Goal: Task Accomplishment & Management: Manage account settings

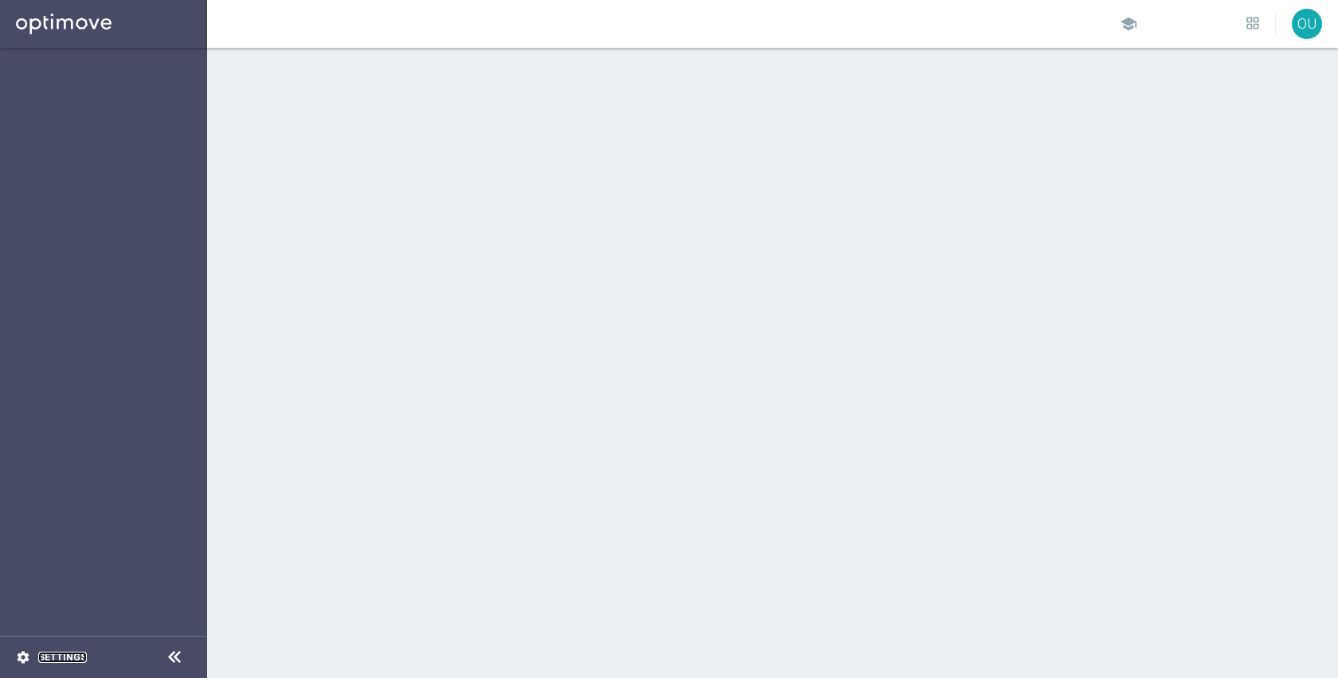
click at [54, 655] on link "Settings" at bounding box center [62, 657] width 49 height 10
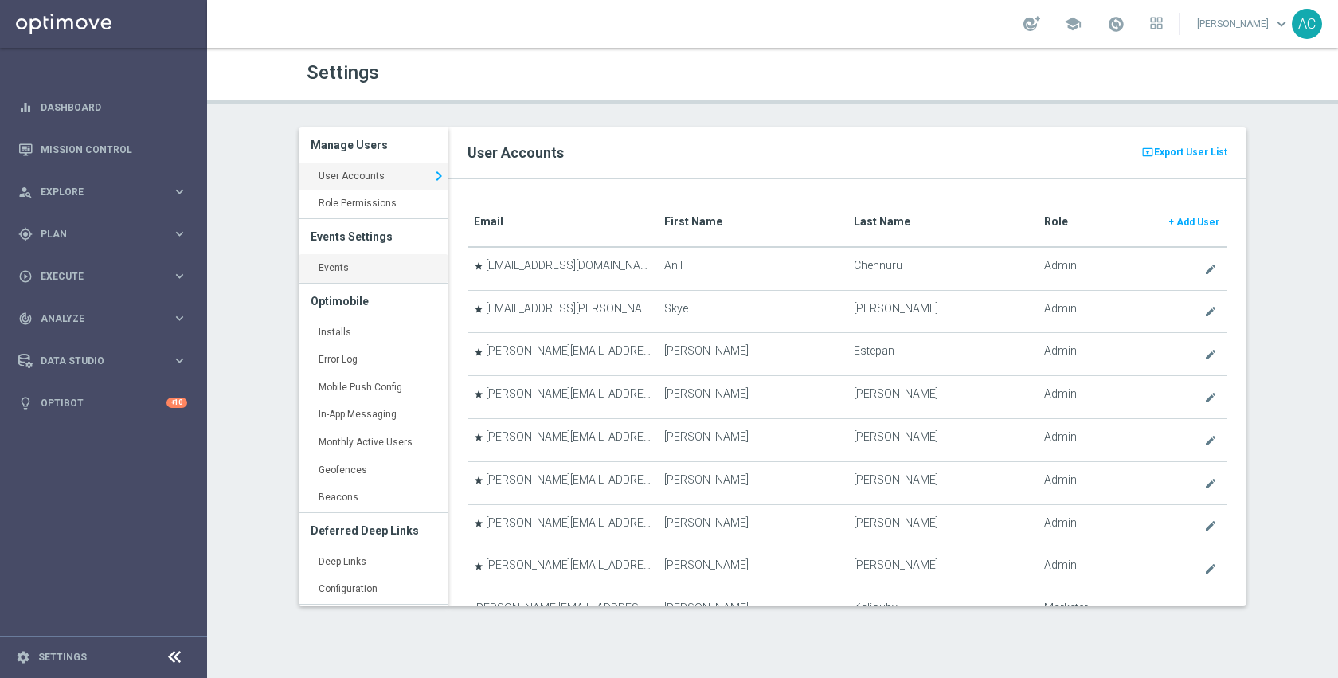
click at [386, 277] on link "Events keyboard_arrow_right" at bounding box center [374, 268] width 150 height 29
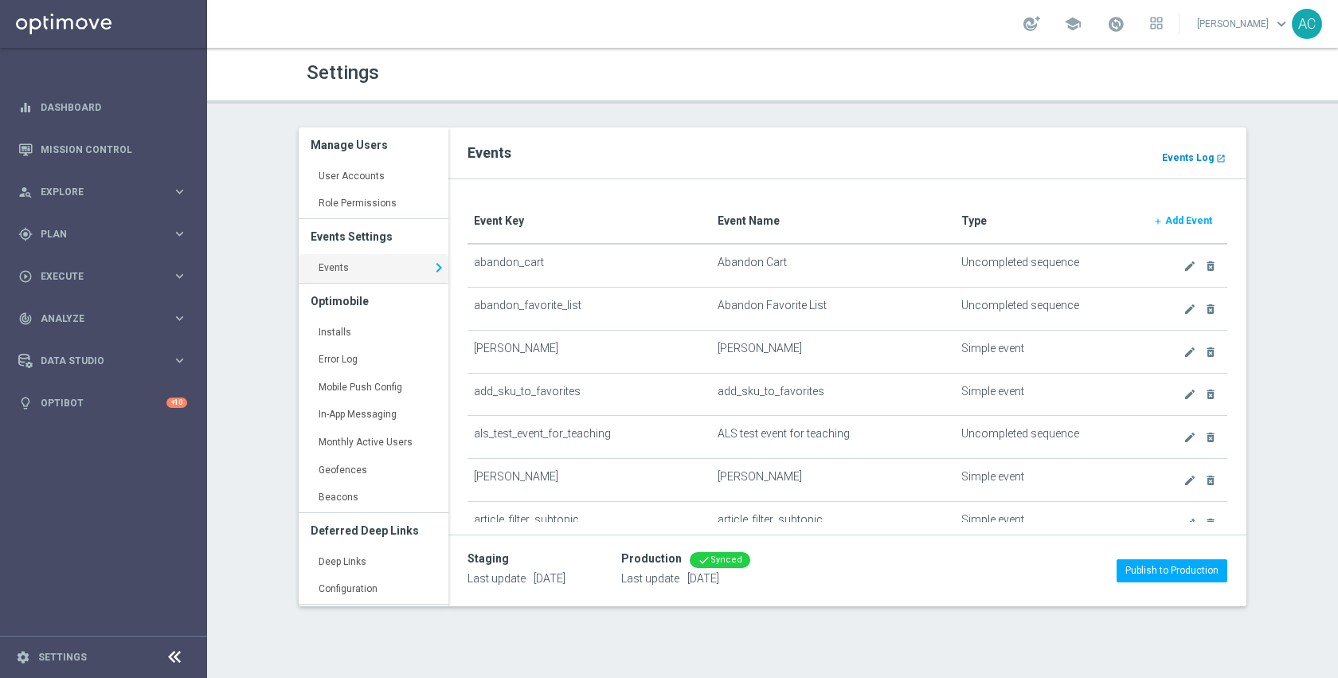
click at [1200, 156] on b "Events Log" at bounding box center [1188, 157] width 52 height 11
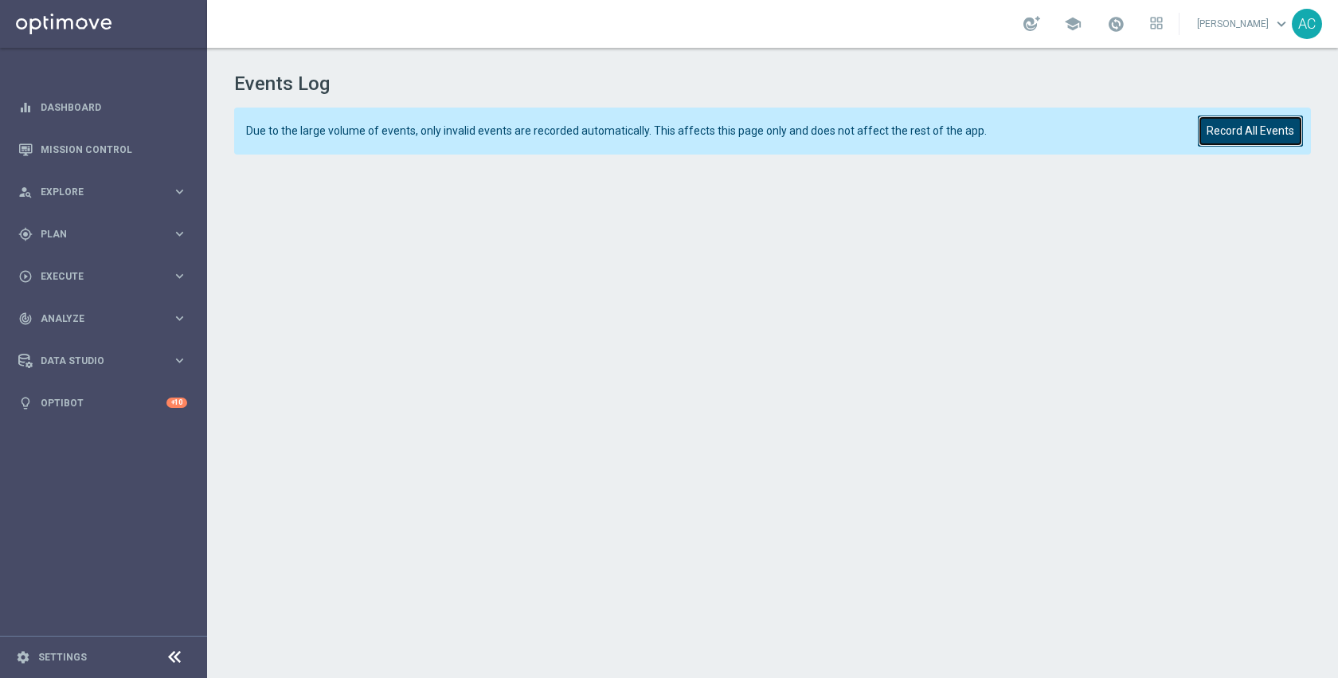
click at [1247, 129] on button "Record All Events" at bounding box center [1250, 130] width 105 height 31
click at [1279, 119] on button "Record All Events" at bounding box center [1250, 130] width 105 height 31
click at [1204, 143] on button "Record All Events" at bounding box center [1250, 130] width 105 height 31
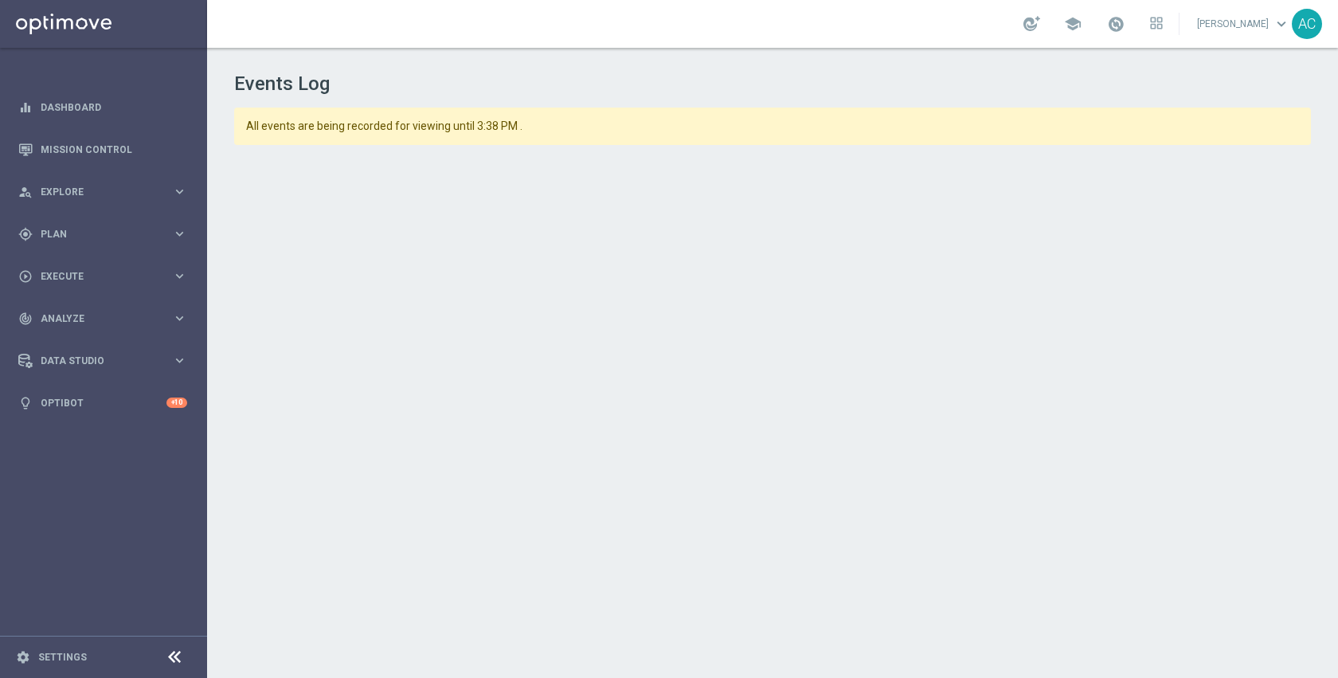
click at [979, 131] on span "All events are being recorded for viewing until 3:38 PM ." at bounding box center [723, 126] width 955 height 14
click at [699, 35] on div "school Anil Chennuru keyboard_arrow_down AC" at bounding box center [772, 24] width 1131 height 48
click at [858, 70] on header "Events Log" at bounding box center [772, 72] width 1077 height 48
click at [685, 134] on div "All events are being recorded for viewing until 3:38 PM ." at bounding box center [772, 126] width 1077 height 37
click at [814, 129] on span "All events are being recorded for viewing until 3:38 PM ." at bounding box center [723, 126] width 955 height 14
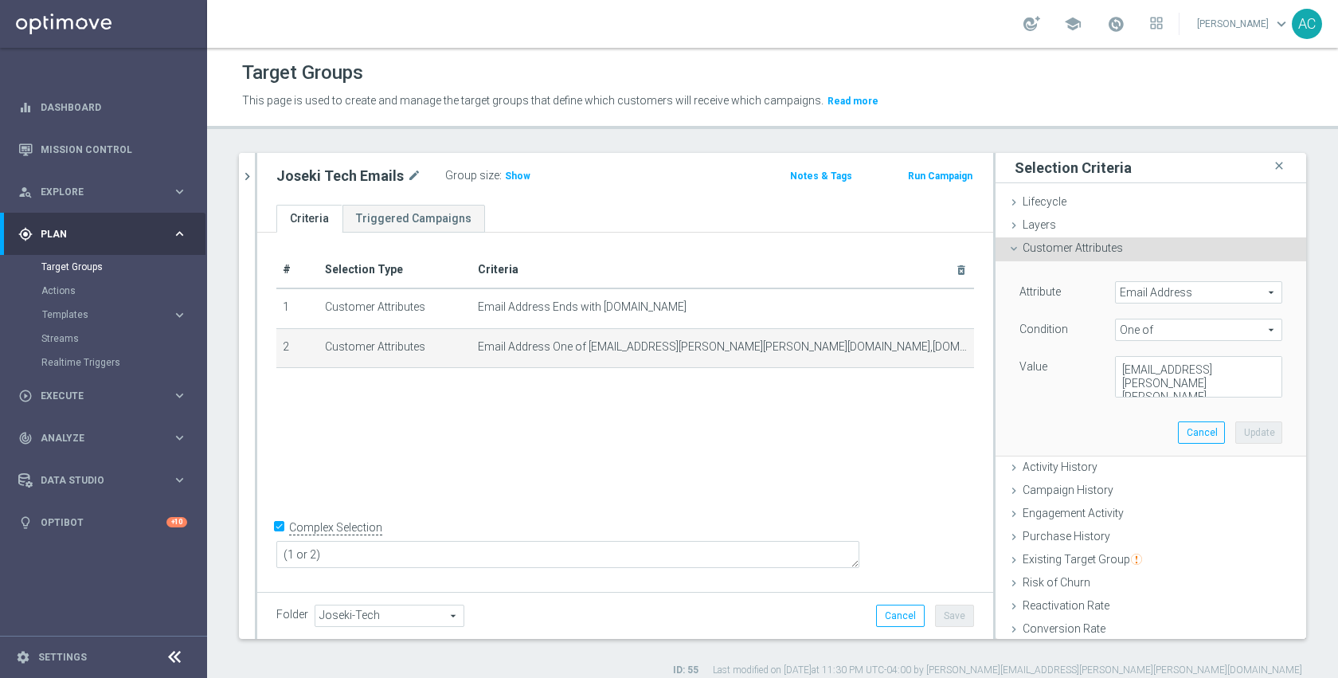
scroll to position [264, 0]
click at [249, 179] on icon "chevron_right" at bounding box center [247, 176] width 15 height 15
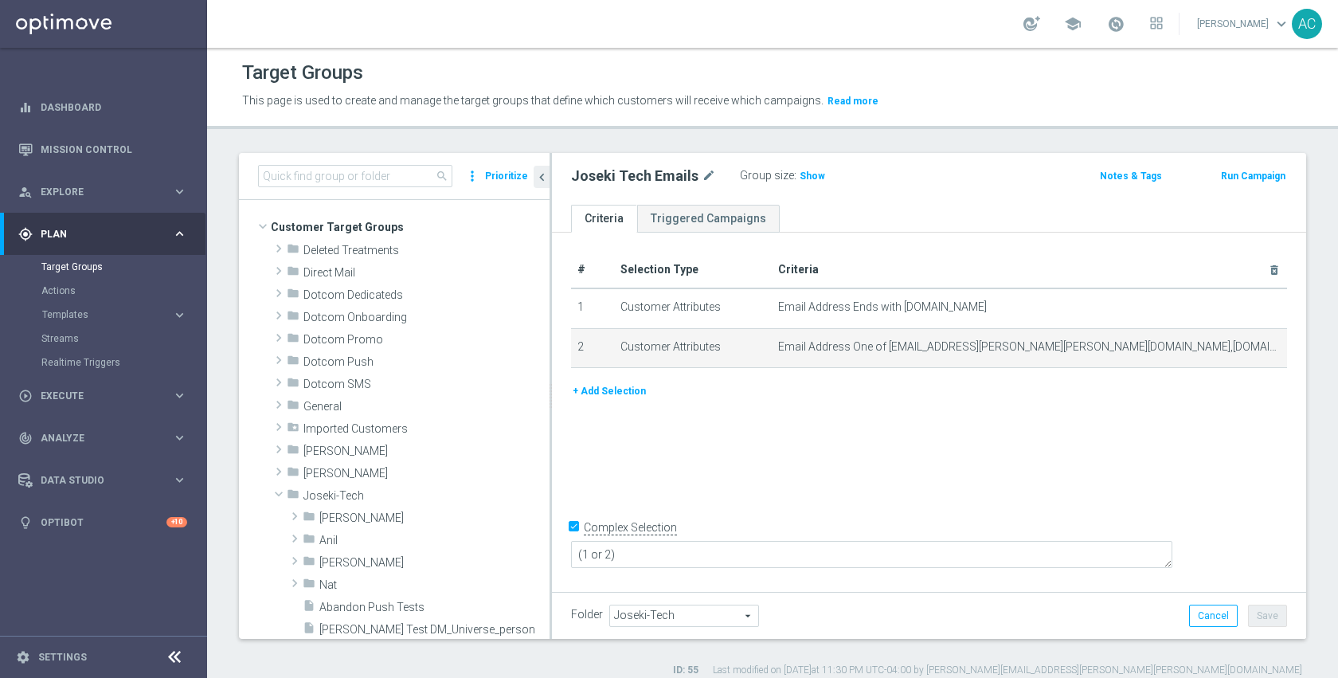
click at [523, 177] on button "Prioritize" at bounding box center [507, 177] width 48 height 22
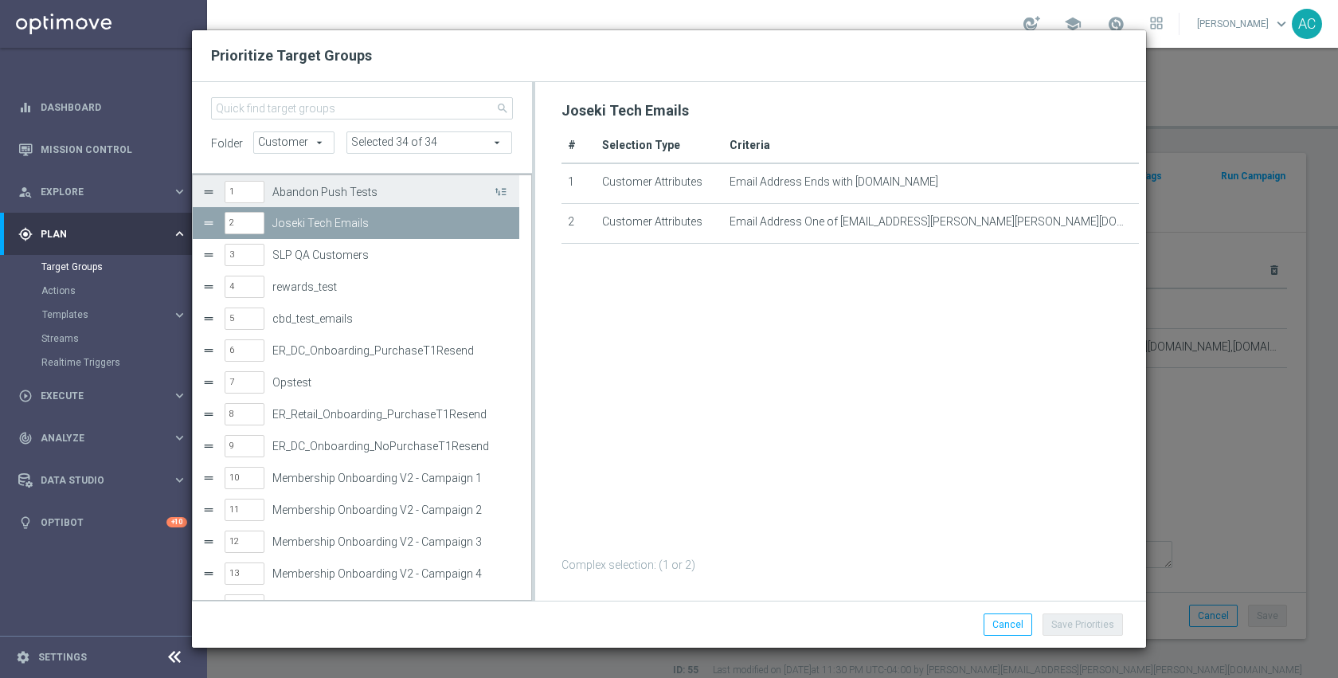
click at [363, 186] on label "Abandon Push Tests" at bounding box center [381, 193] width 219 height 14
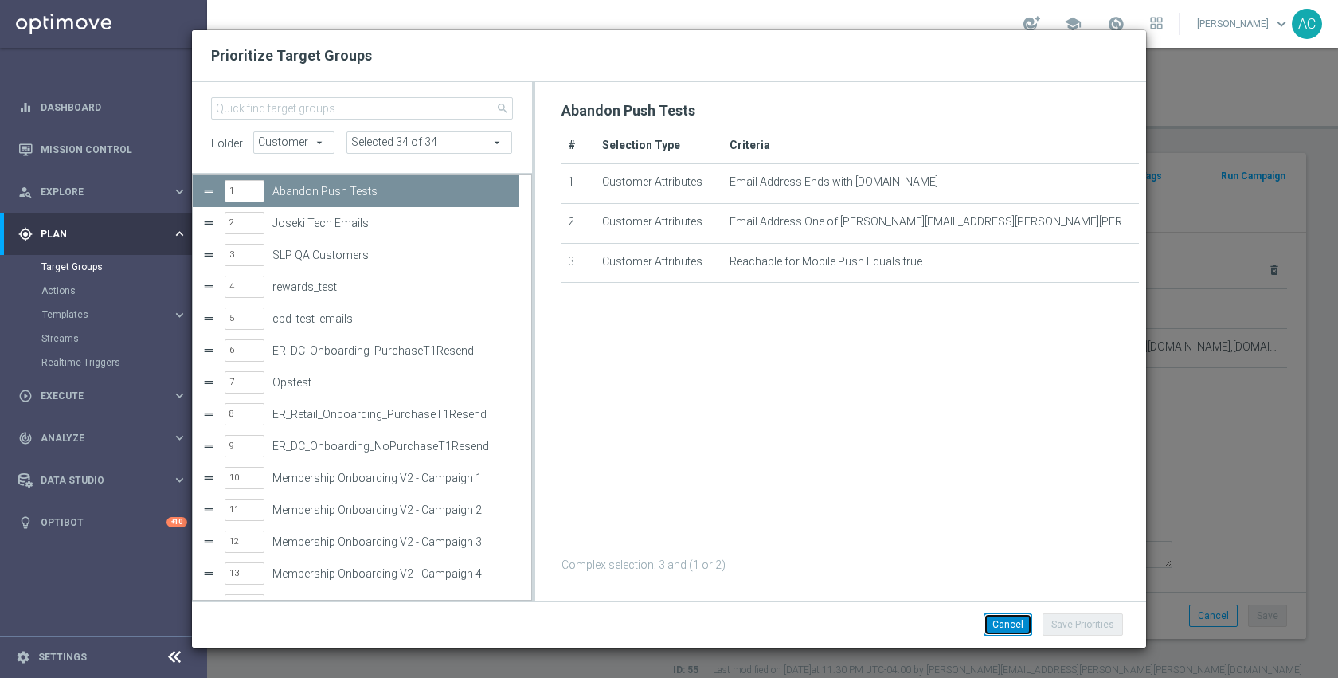
click at [1003, 622] on button "Cancel" at bounding box center [1008, 624] width 49 height 22
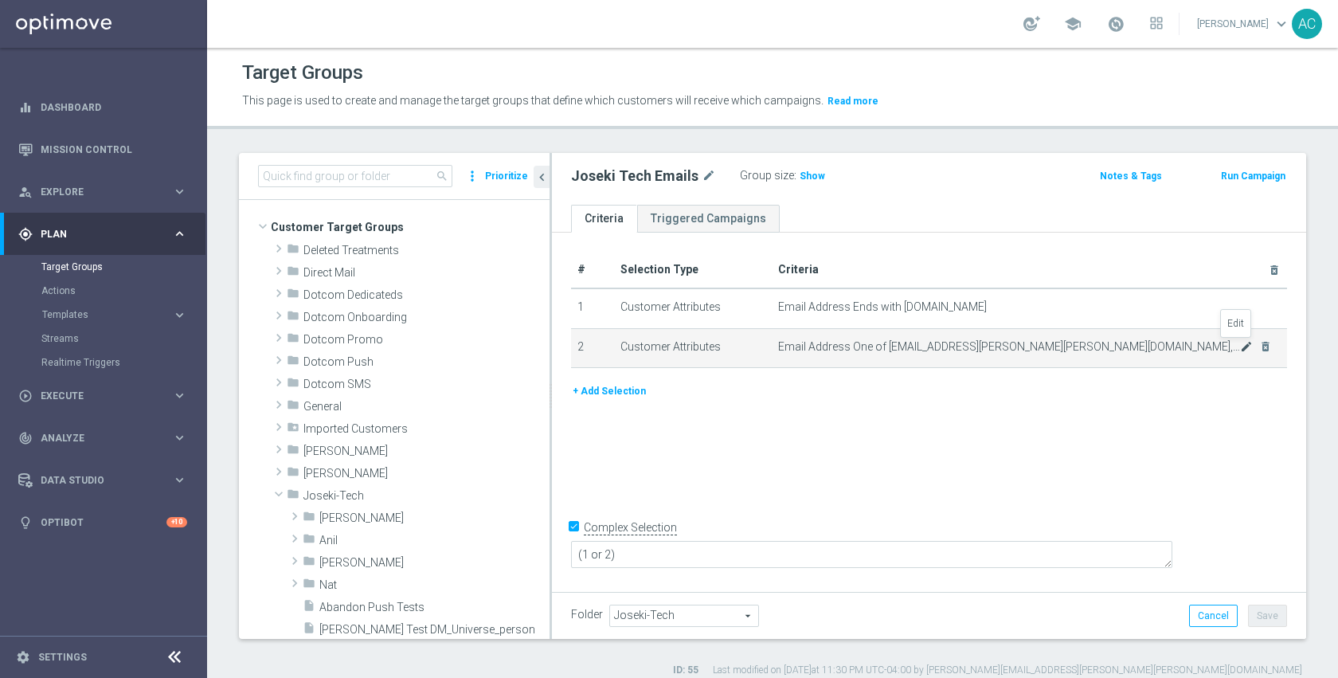
click at [1240, 343] on icon "mode_edit" at bounding box center [1246, 346] width 13 height 13
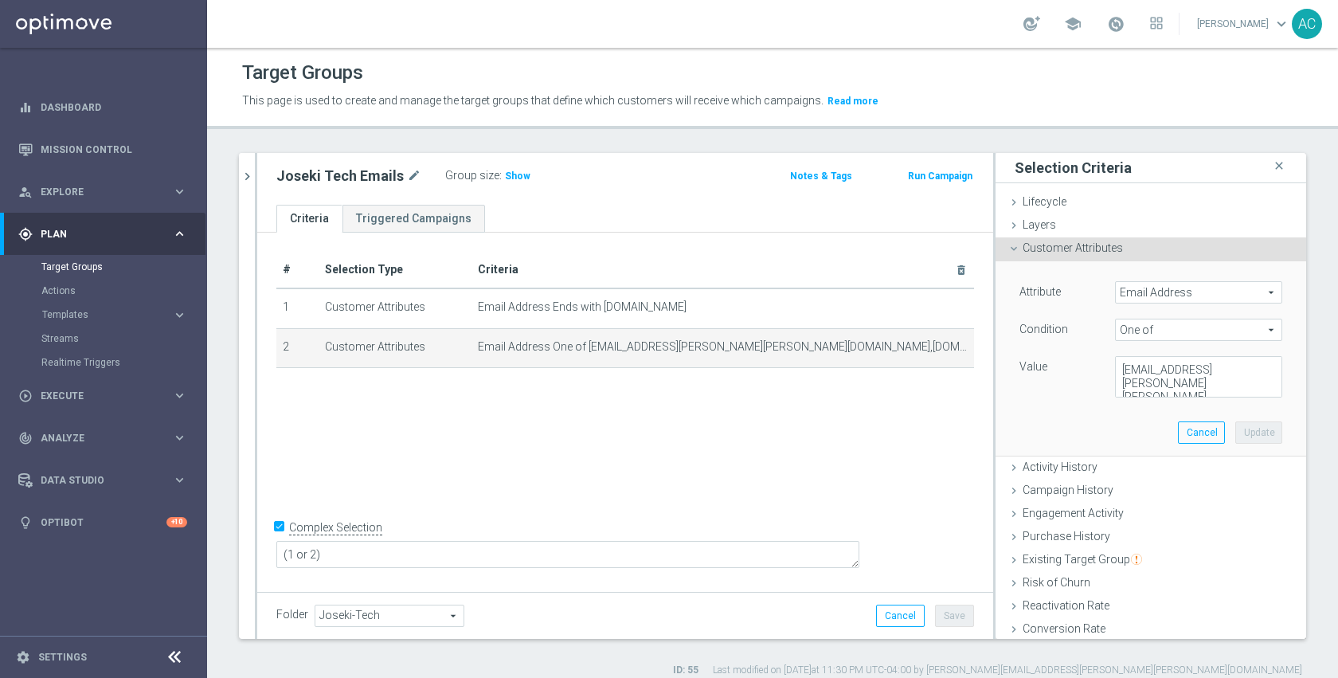
scroll to position [268, 0]
click at [1178, 436] on button "Cancel" at bounding box center [1201, 432] width 47 height 22
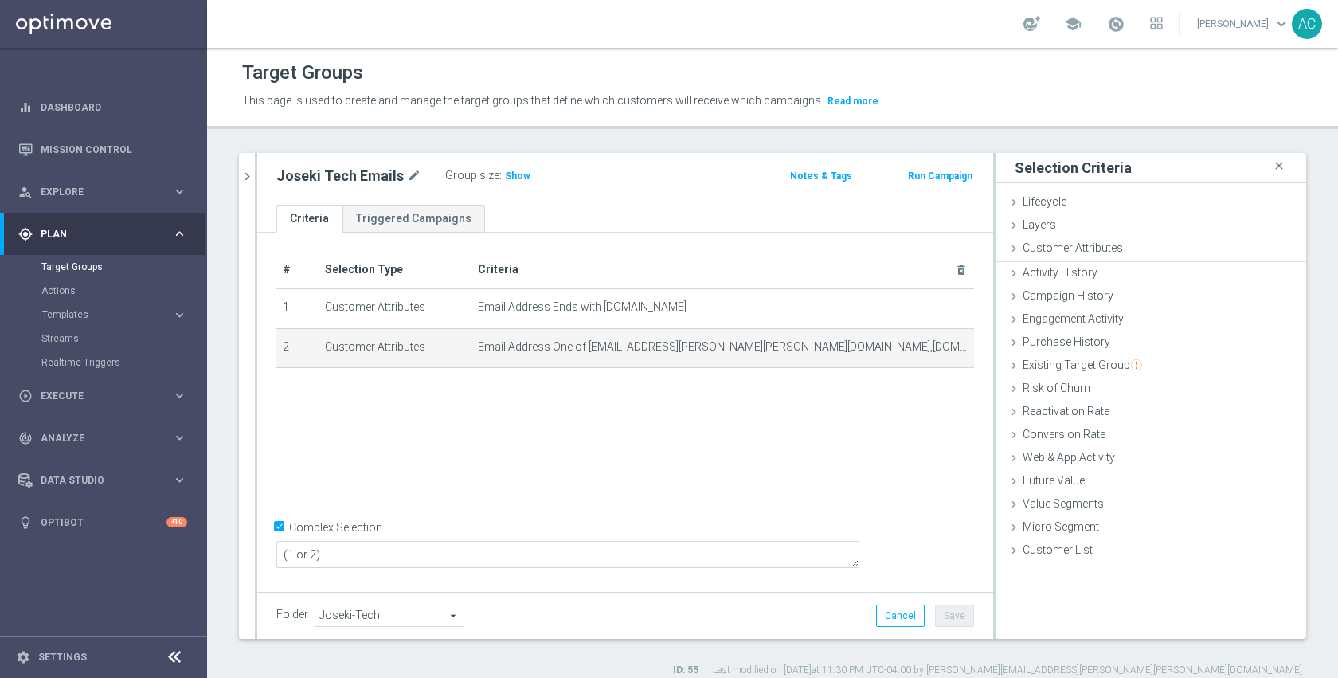
scroll to position [241, 0]
click at [929, 346] on icon "mode_edit" at bounding box center [935, 346] width 13 height 13
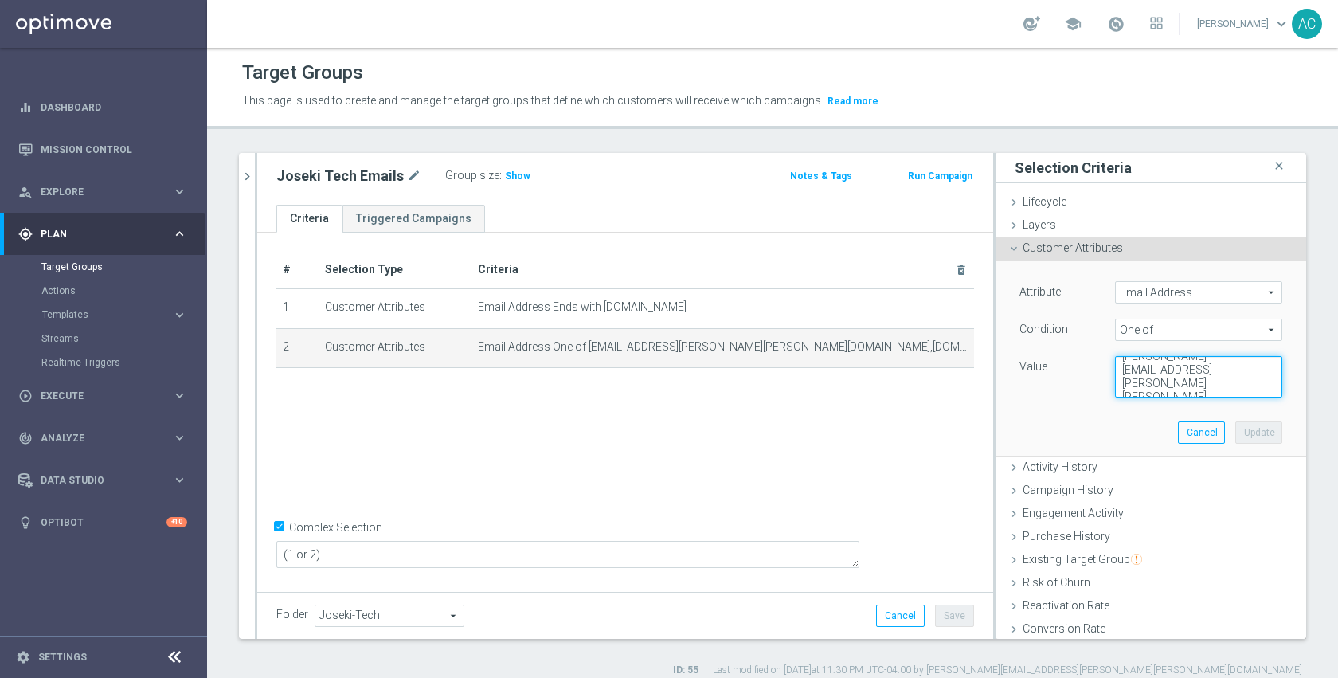
scroll to position [266, 0]
drag, startPoint x: 1234, startPoint y: 361, endPoint x: 1239, endPoint y: 380, distance: 19.9
click at [1239, 380] on textarea "kara.vetere@staples.com,anilraj.arc@gmail.com,skye.lewis@staples.com,skyelew24@…" at bounding box center [1198, 376] width 167 height 41
click at [507, 179] on span "Show" at bounding box center [517, 175] width 25 height 11
click at [507, 179] on span "158" at bounding box center [516, 177] width 20 height 15
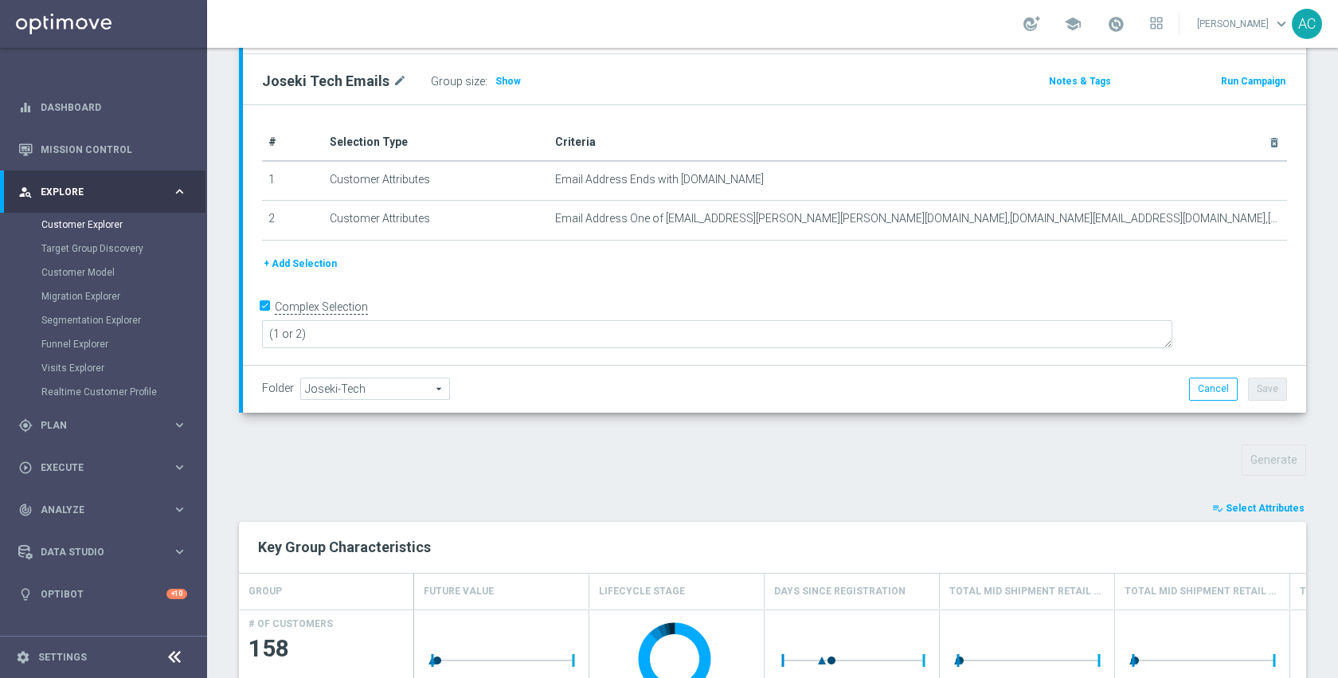
scroll to position [473, 0]
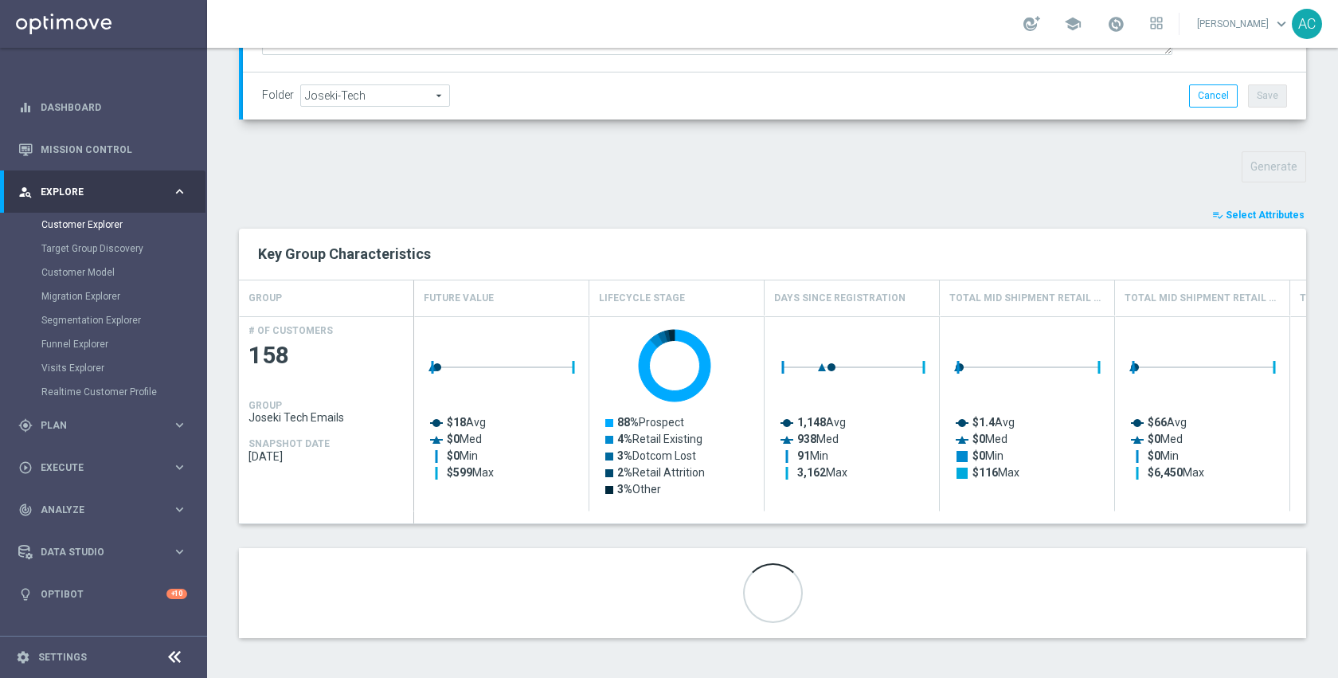
click at [1279, 213] on span "Select Attributes" at bounding box center [1265, 214] width 79 height 11
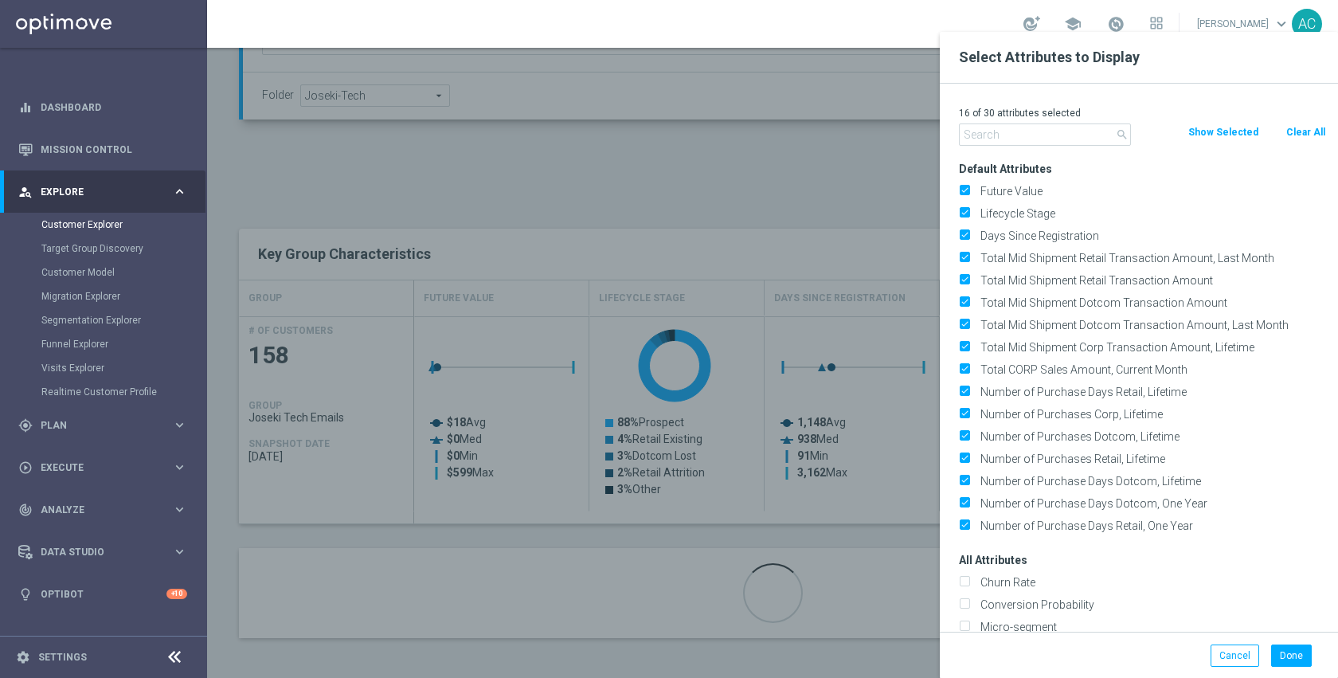
click at [1297, 133] on button "Clear All" at bounding box center [1306, 132] width 42 height 18
checkbox input "false"
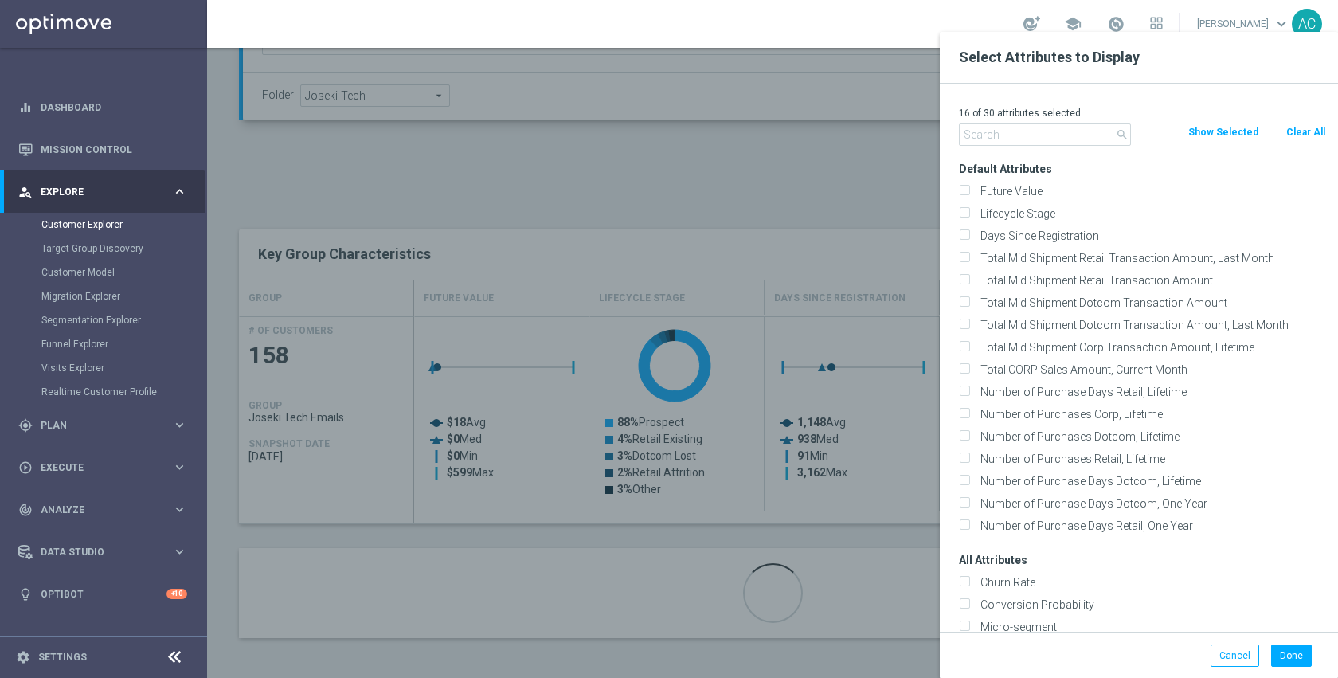
checkbox input "false"
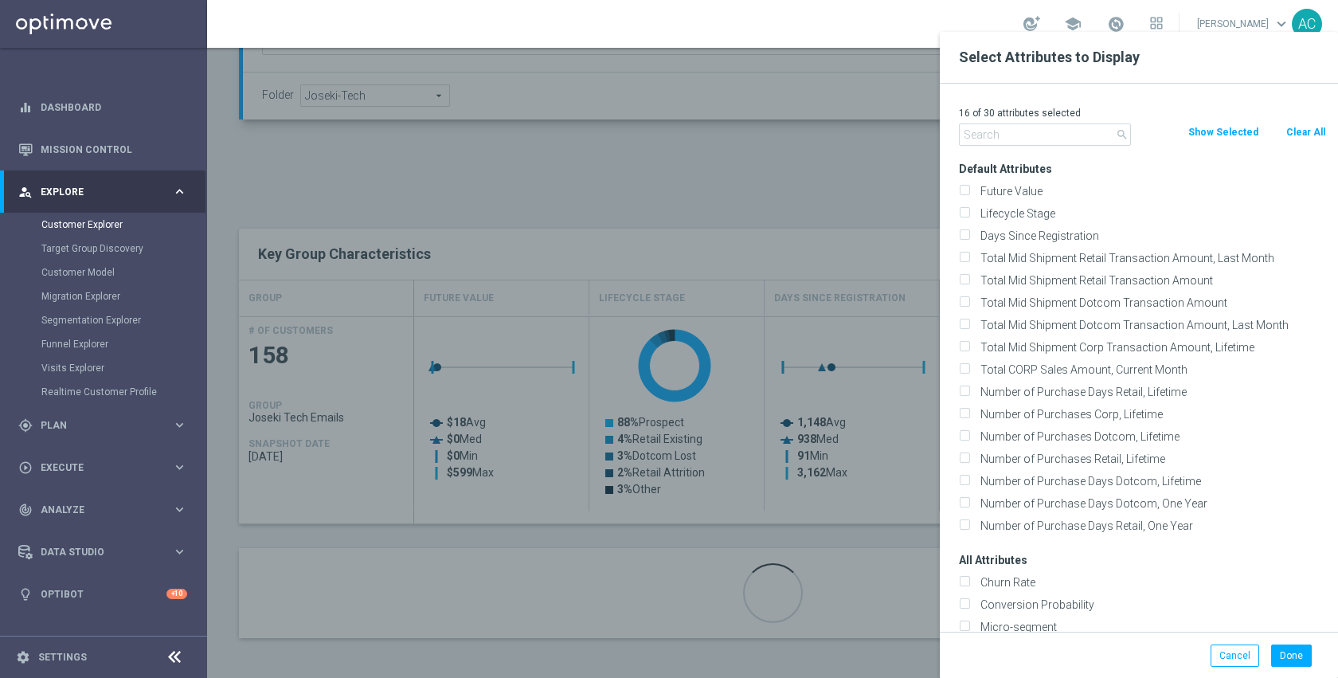
checkbox input "false"
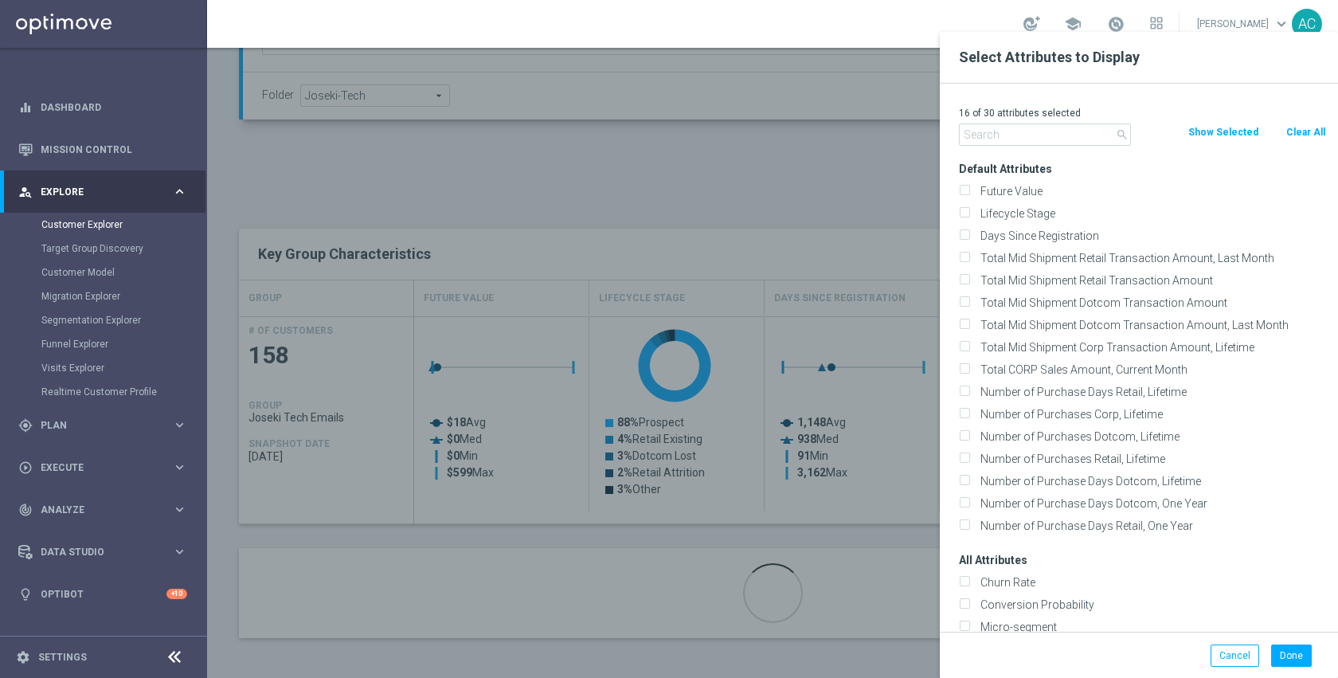
checkbox input "false"
click at [1009, 134] on input "text" at bounding box center [1045, 134] width 172 height 22
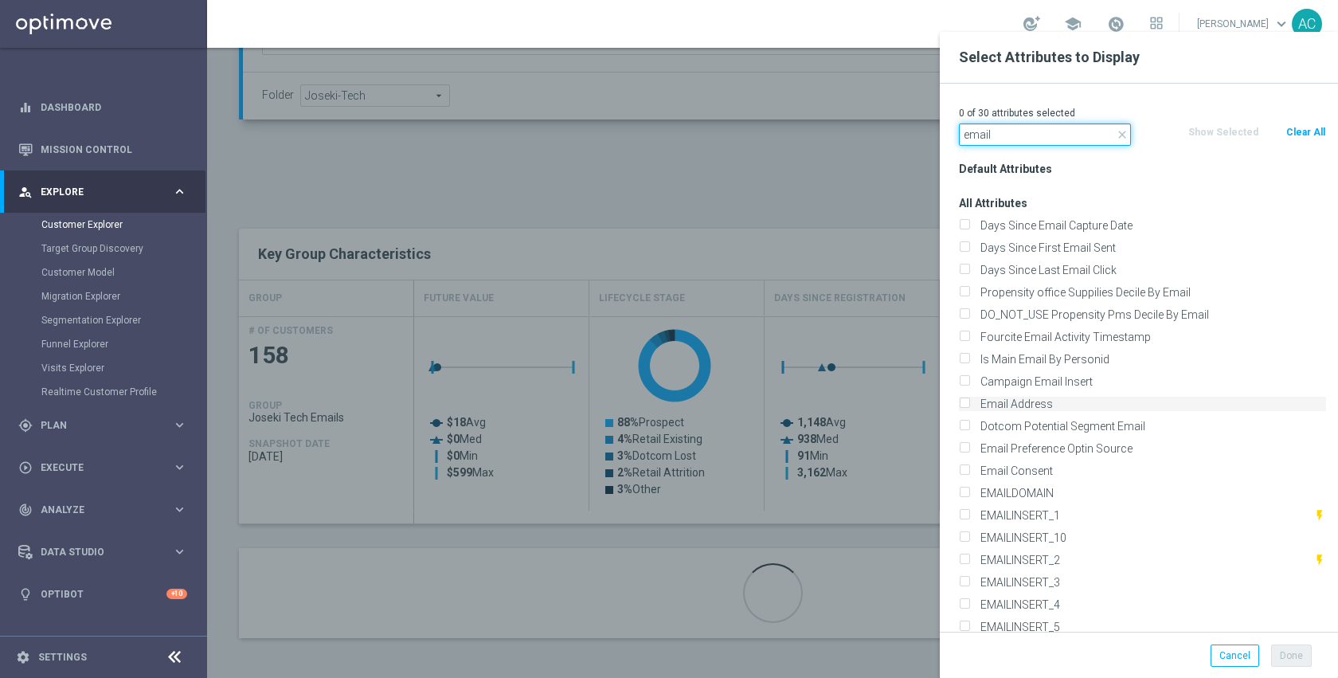
type input "email"
click at [1035, 408] on label "Email Address" at bounding box center [1150, 404] width 351 height 14
click at [969, 408] on input "Email Address" at bounding box center [964, 406] width 10 height 10
checkbox input "true"
click at [1298, 638] on div "Done Cancel" at bounding box center [1139, 655] width 398 height 47
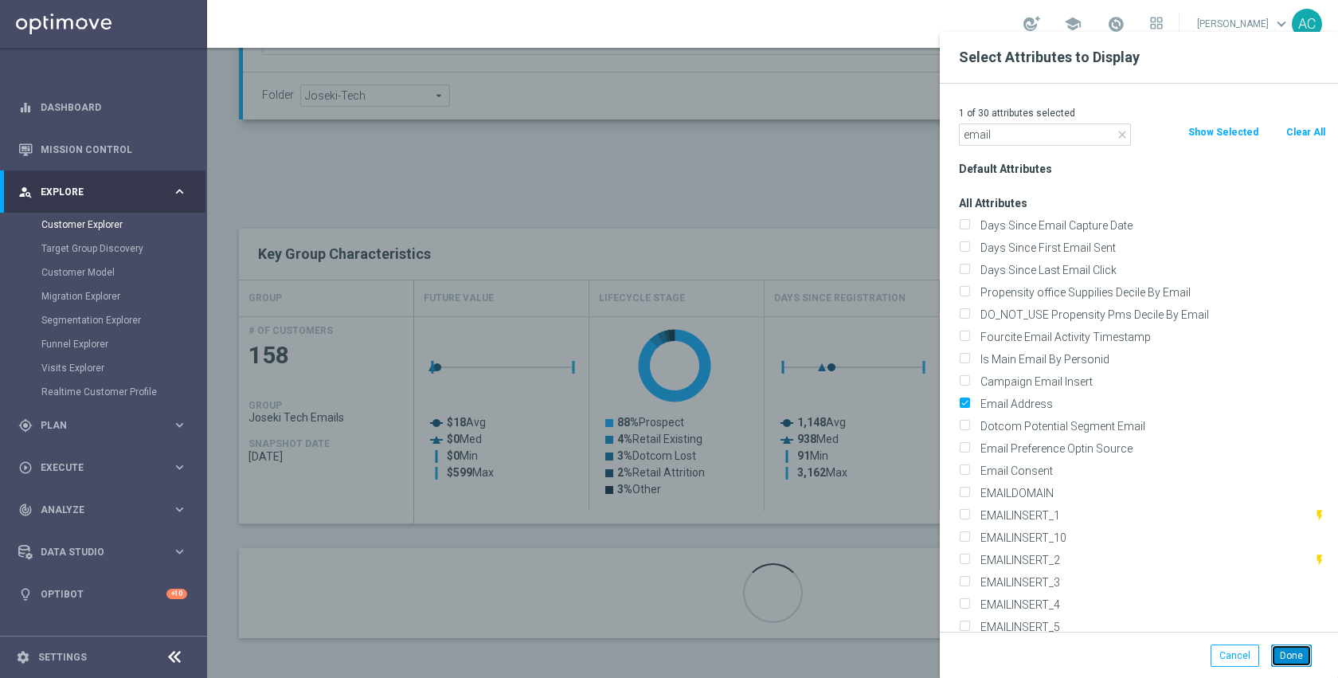
click at [1292, 645] on button "Done" at bounding box center [1291, 655] width 41 height 22
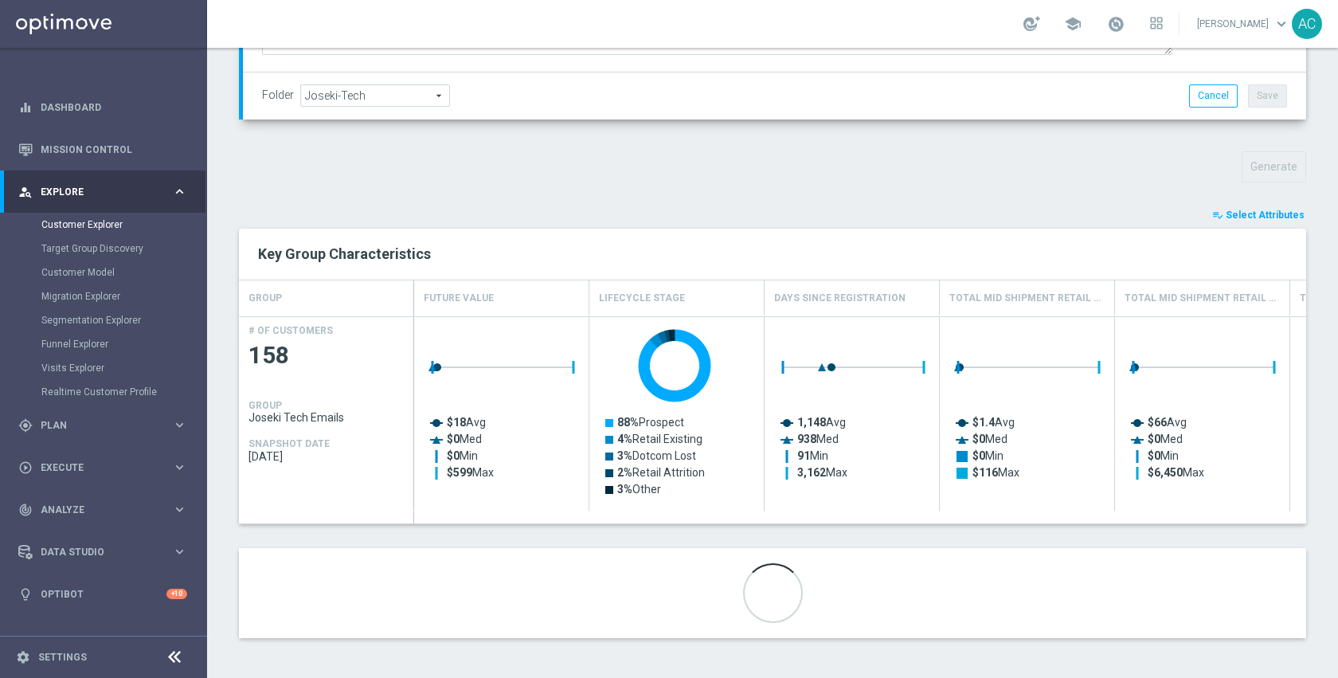
scroll to position [461, 0]
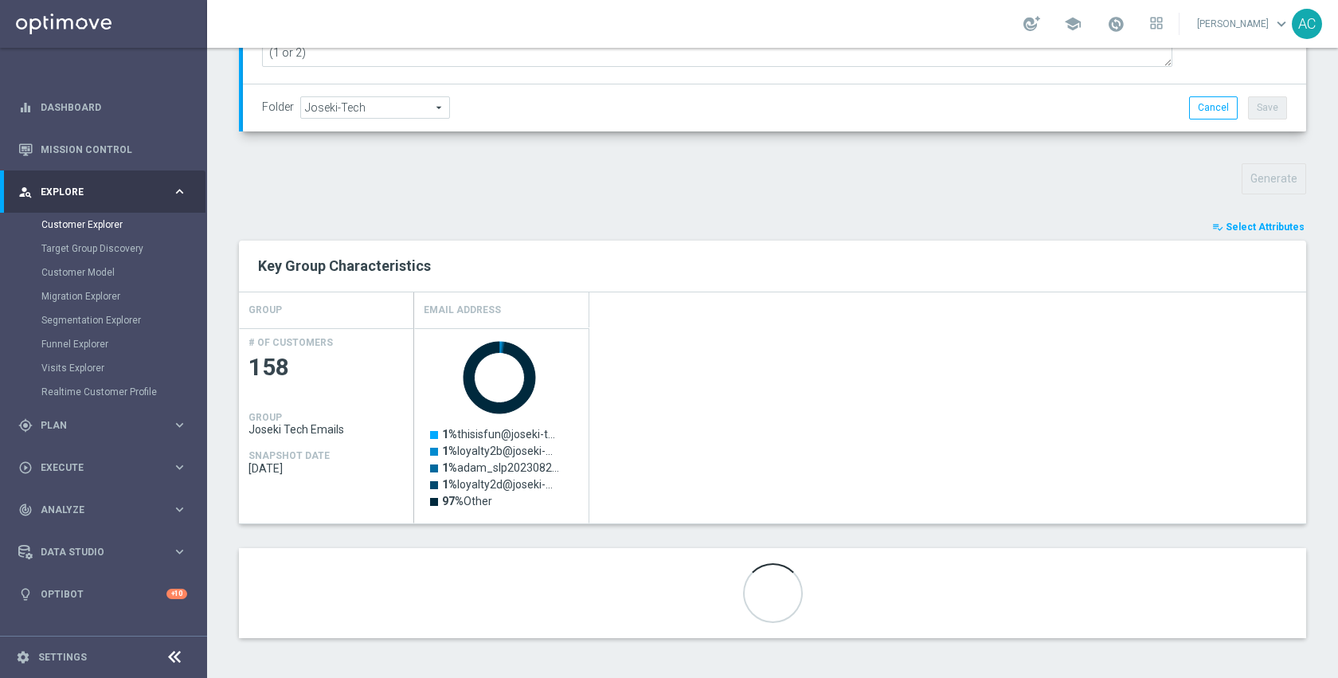
click at [1226, 229] on span "Select Attributes" at bounding box center [1265, 226] width 79 height 11
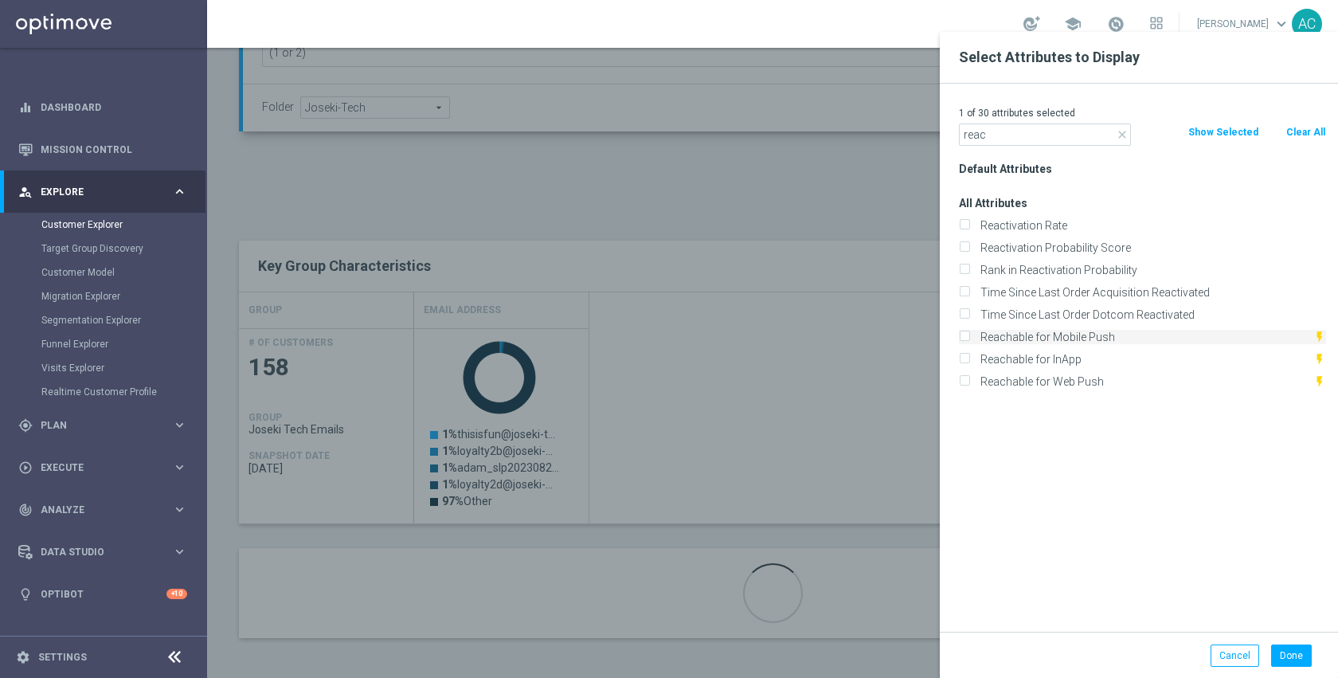
type input "reac"
click at [1080, 331] on label "Reachable for Mobile Push" at bounding box center [1144, 337] width 339 height 14
click at [969, 334] on input "Reachable for Mobile Push" at bounding box center [964, 339] width 10 height 10
checkbox input "true"
click at [1090, 384] on label "Reachable for Web Push" at bounding box center [1144, 381] width 339 height 14
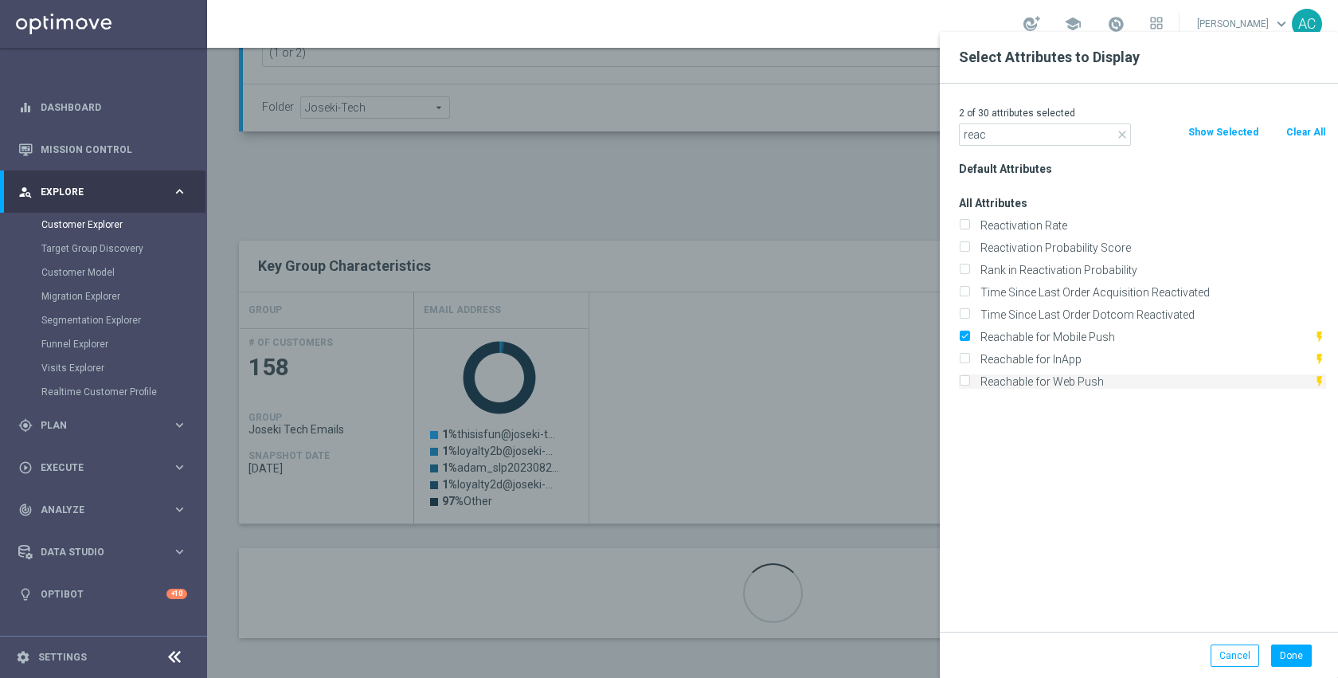
click at [969, 384] on input "Reachable for Web Push" at bounding box center [964, 383] width 10 height 10
checkbox input "true"
click at [1084, 364] on label "Reachable for InApp" at bounding box center [1144, 359] width 339 height 14
click at [969, 364] on input "Reachable for InApp" at bounding box center [964, 361] width 10 height 10
checkbox input "true"
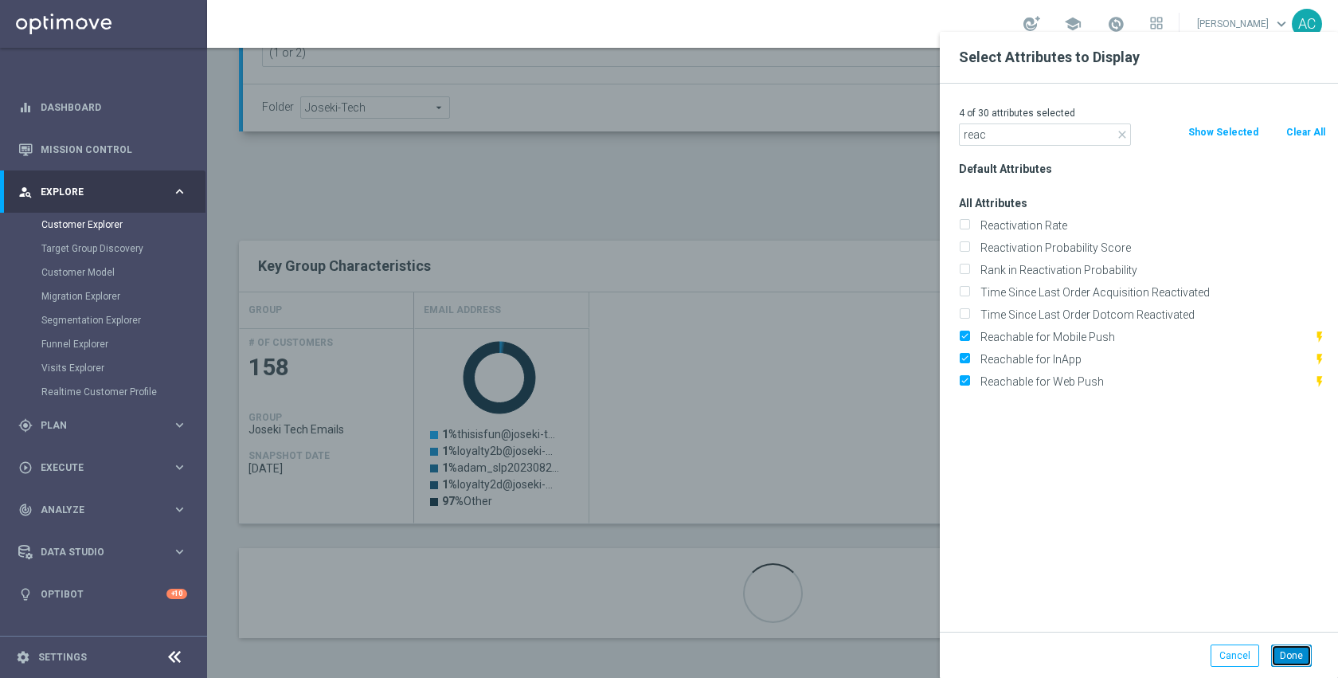
click at [1294, 648] on button "Done" at bounding box center [1291, 655] width 41 height 22
